Goal: Download file/media

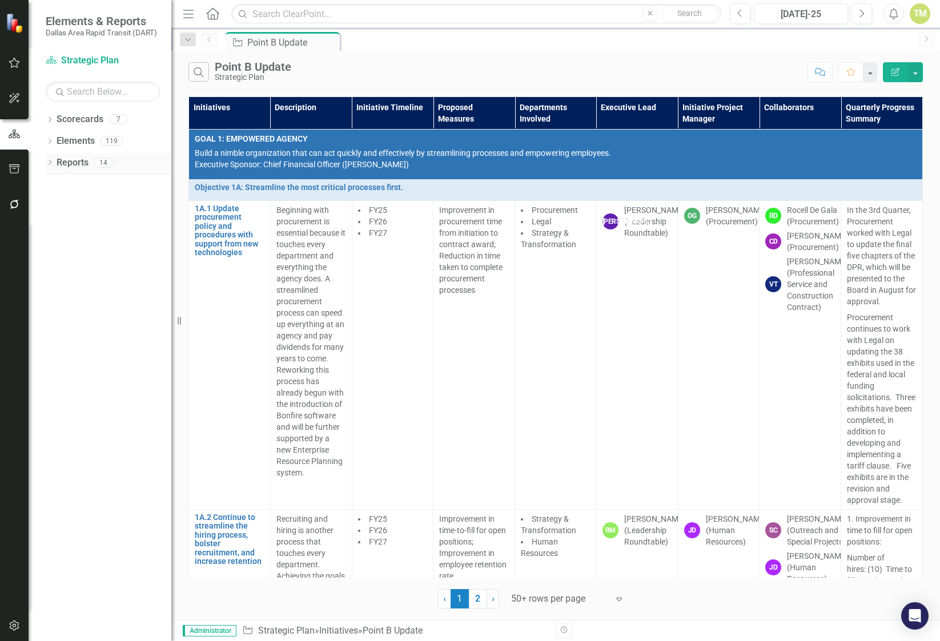
click at [49, 163] on icon "Dropdown" at bounding box center [50, 163] width 8 height 6
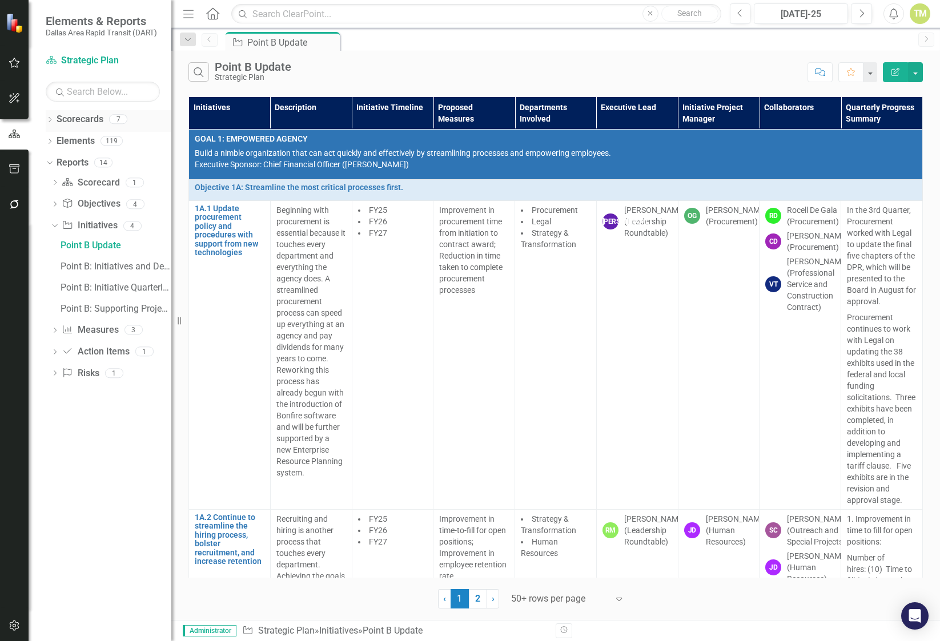
click at [53, 118] on icon "Dropdown" at bounding box center [50, 121] width 8 height 6
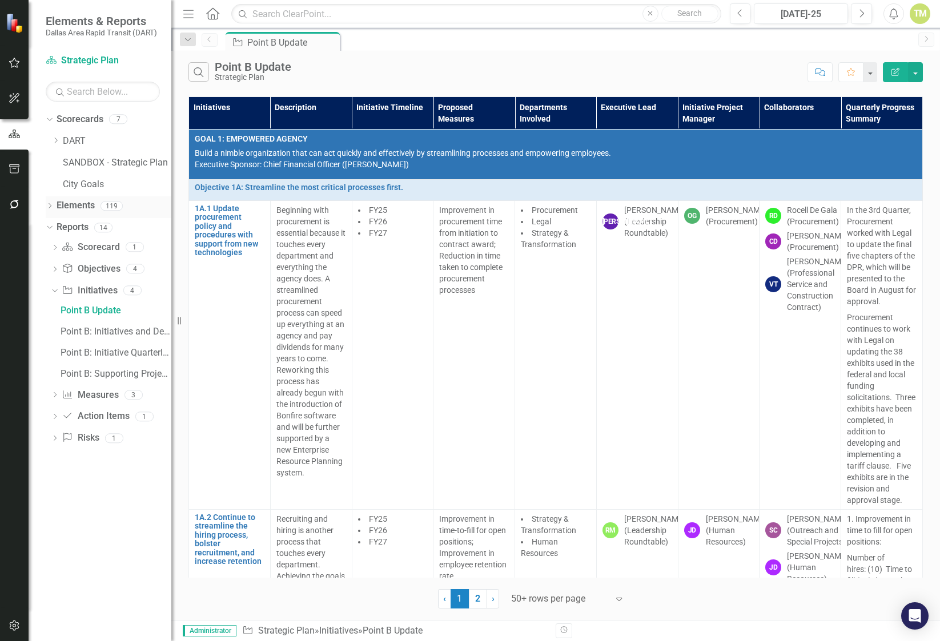
click at [47, 203] on div "Dropdown" at bounding box center [50, 208] width 8 height 10
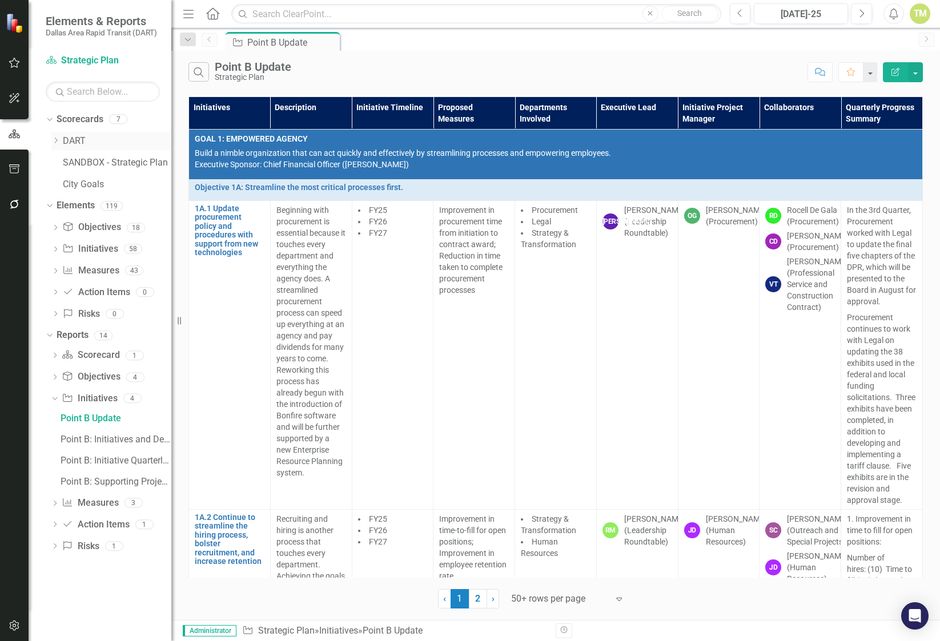
click at [73, 144] on link "DART" at bounding box center [117, 141] width 108 height 13
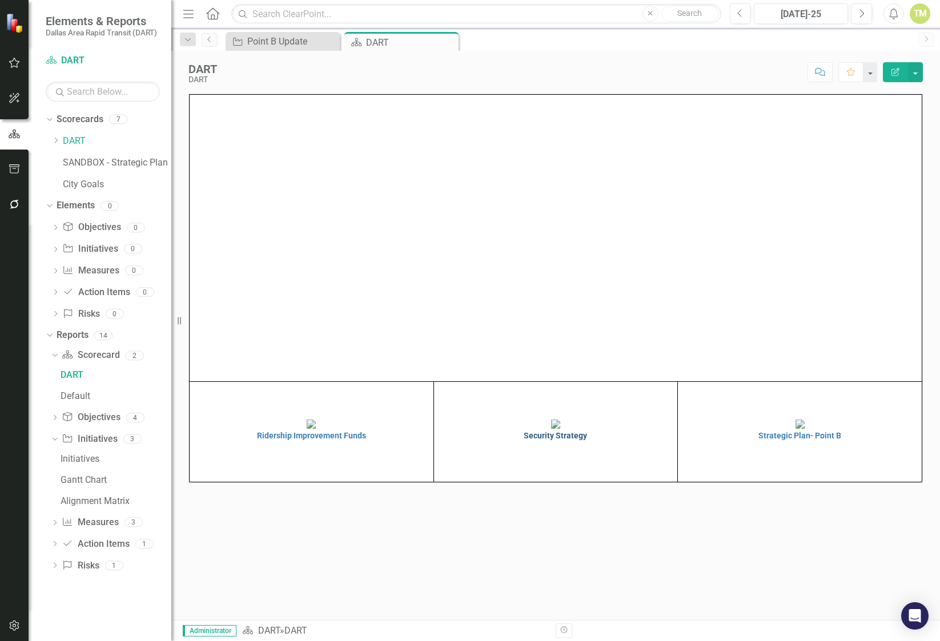
click at [551, 429] on img at bounding box center [555, 424] width 9 height 9
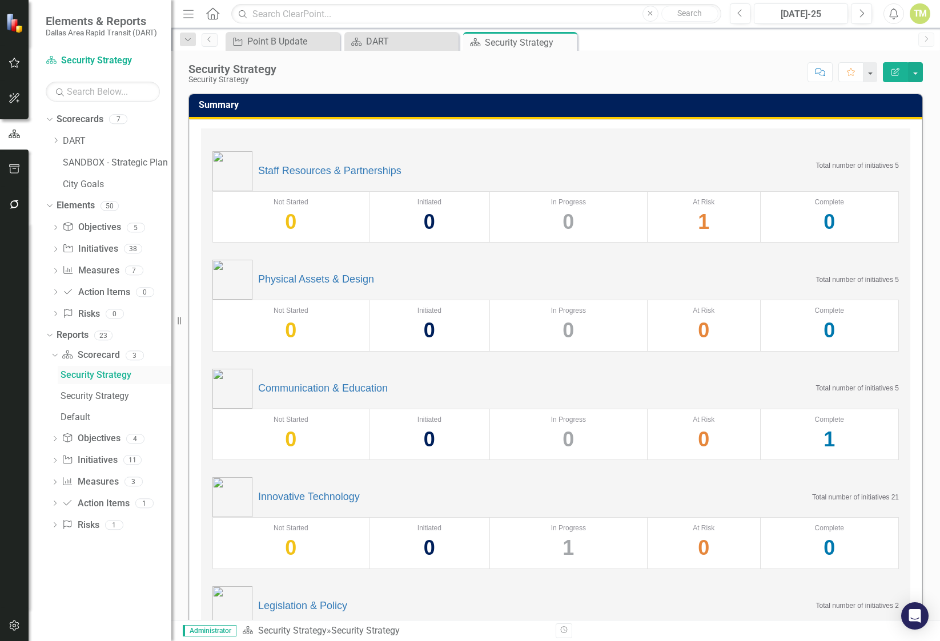
click at [107, 380] on div "Security Strategy" at bounding box center [116, 375] width 111 height 10
click at [104, 397] on div "Security Strategy" at bounding box center [116, 396] width 111 height 10
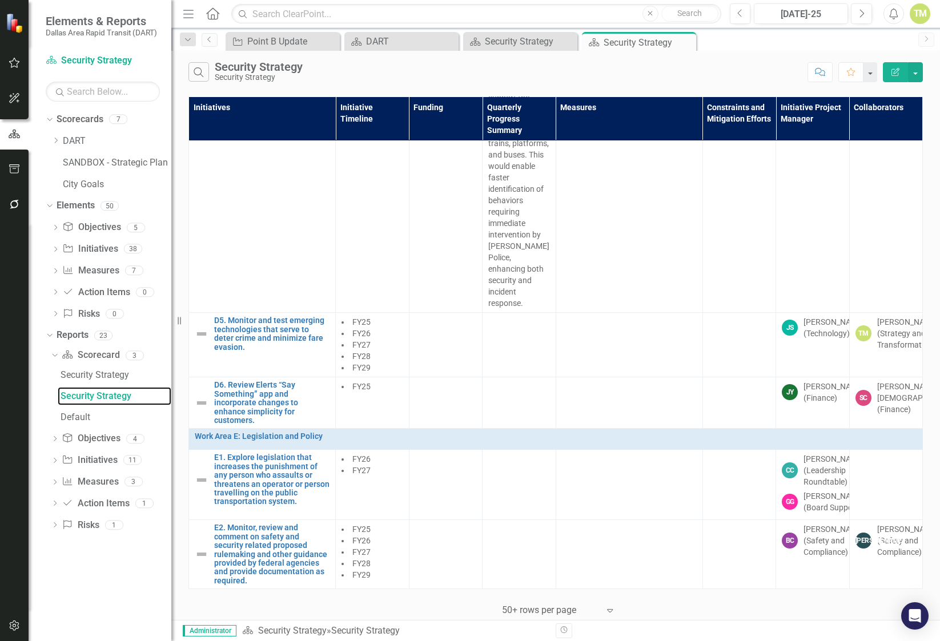
scroll to position [3762, 0]
click at [56, 503] on icon at bounding box center [55, 503] width 3 height 5
click at [57, 441] on div "Dropdown" at bounding box center [53, 441] width 10 height 8
click at [54, 357] on icon at bounding box center [55, 355] width 3 height 5
click at [90, 398] on div "Security Strategy" at bounding box center [116, 396] width 111 height 10
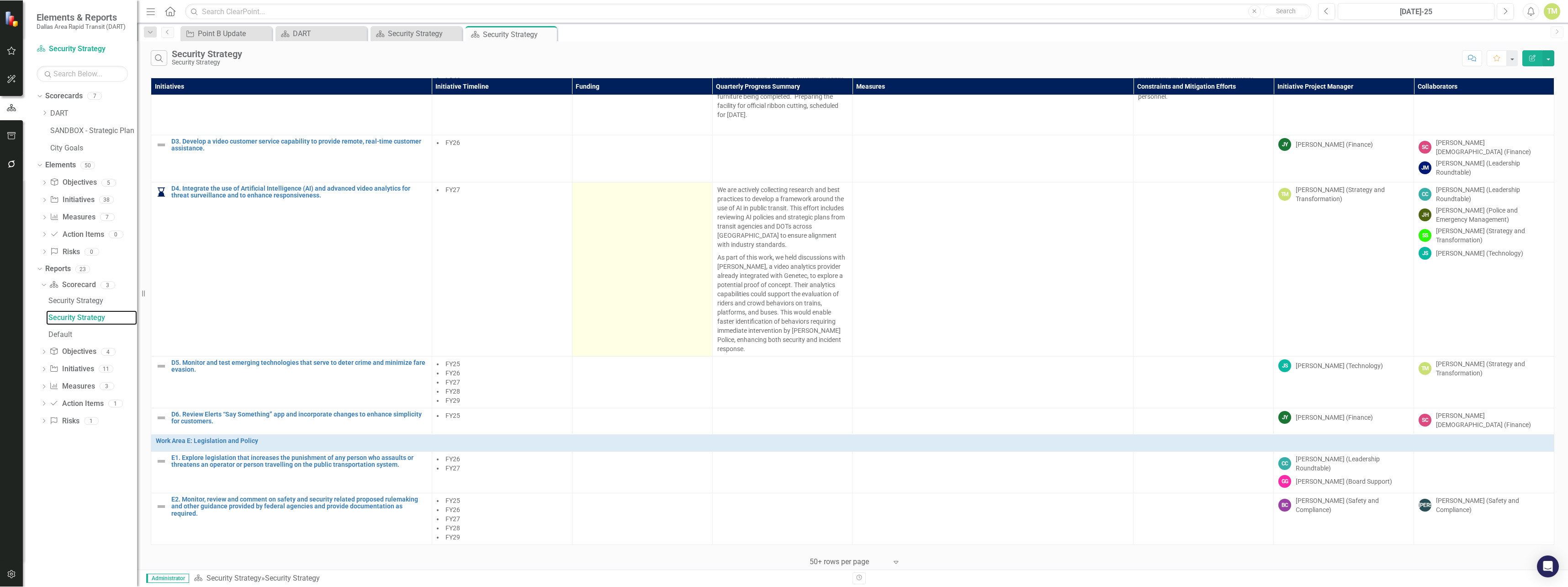
scroll to position [1072, 0]
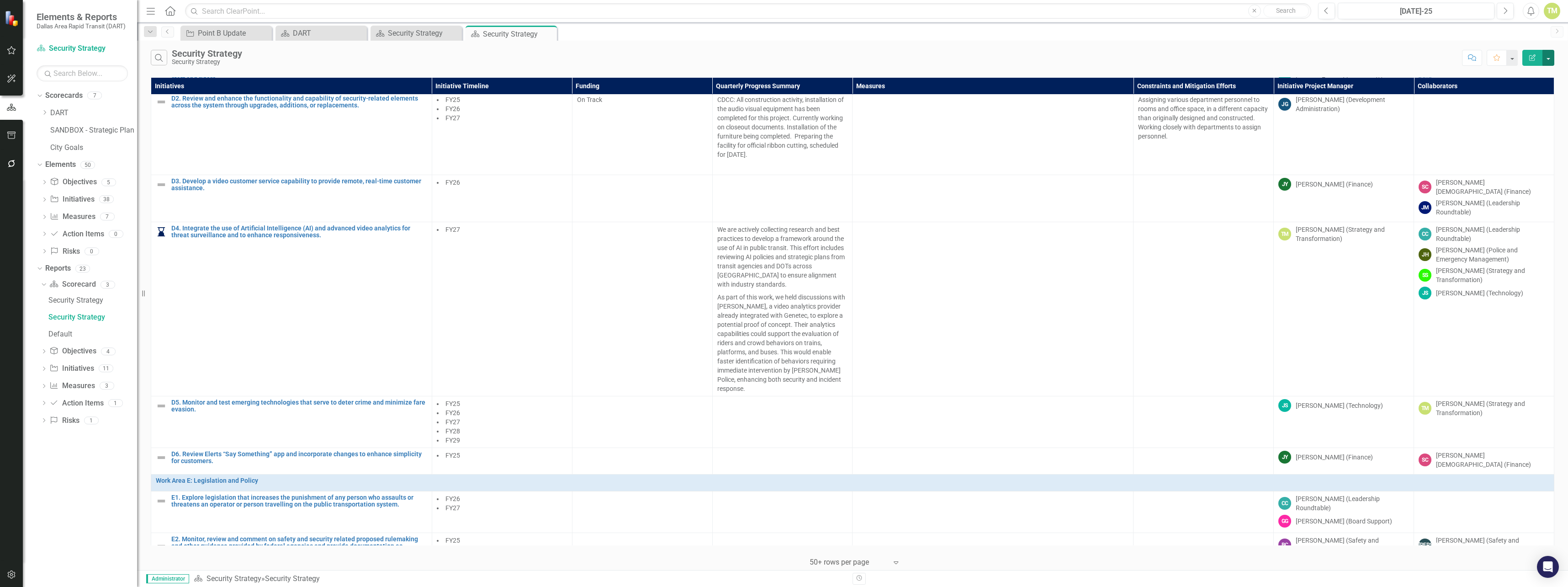
click at [752, 58] on button "button" at bounding box center [1548, 58] width 12 height 16
click at [752, 94] on link "PDF Export to PDF" at bounding box center [1518, 93] width 72 height 17
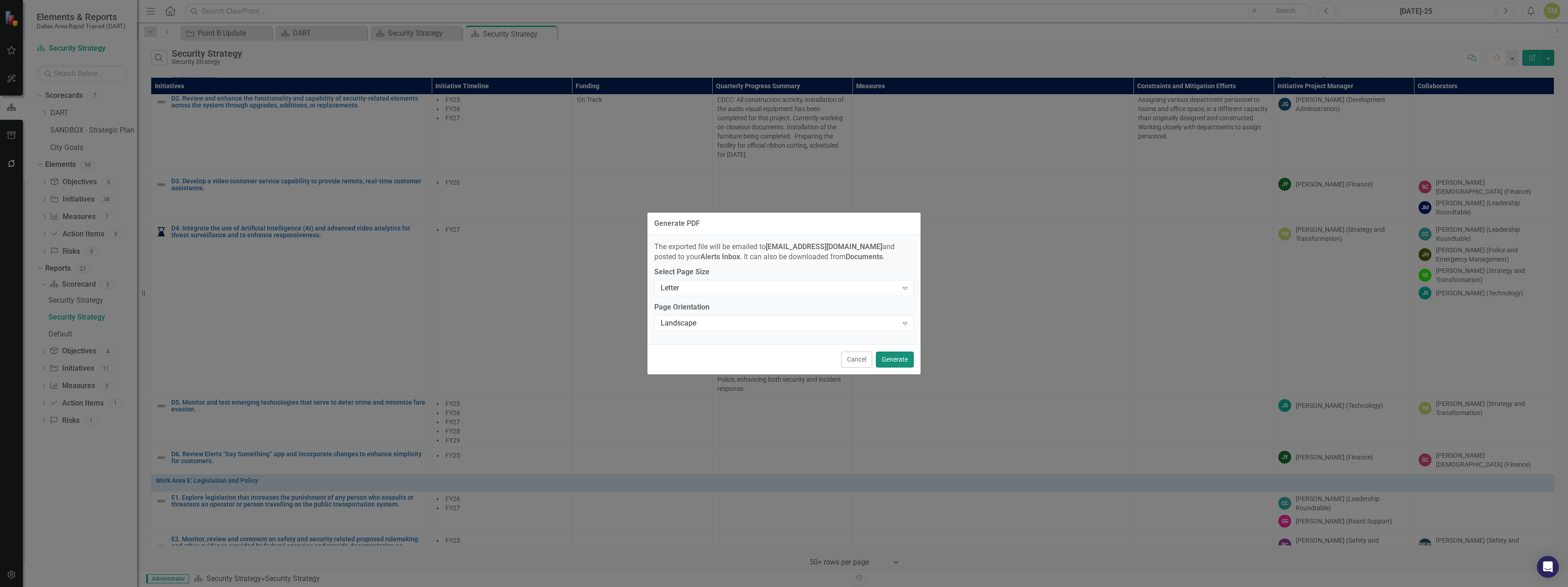
click at [752, 360] on button "Generate" at bounding box center [894, 360] width 38 height 16
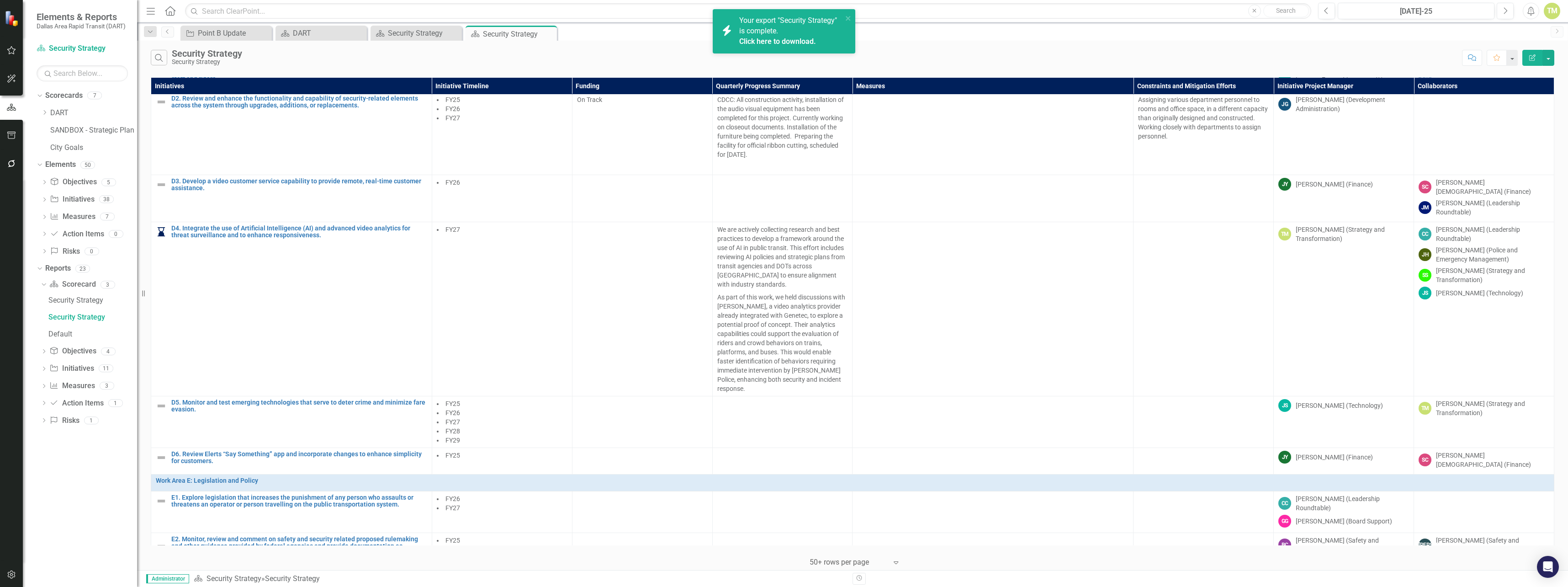
click at [752, 40] on link "Click here to download." at bounding box center [778, 41] width 77 height 9
